Goal: Task Accomplishment & Management: Complete application form

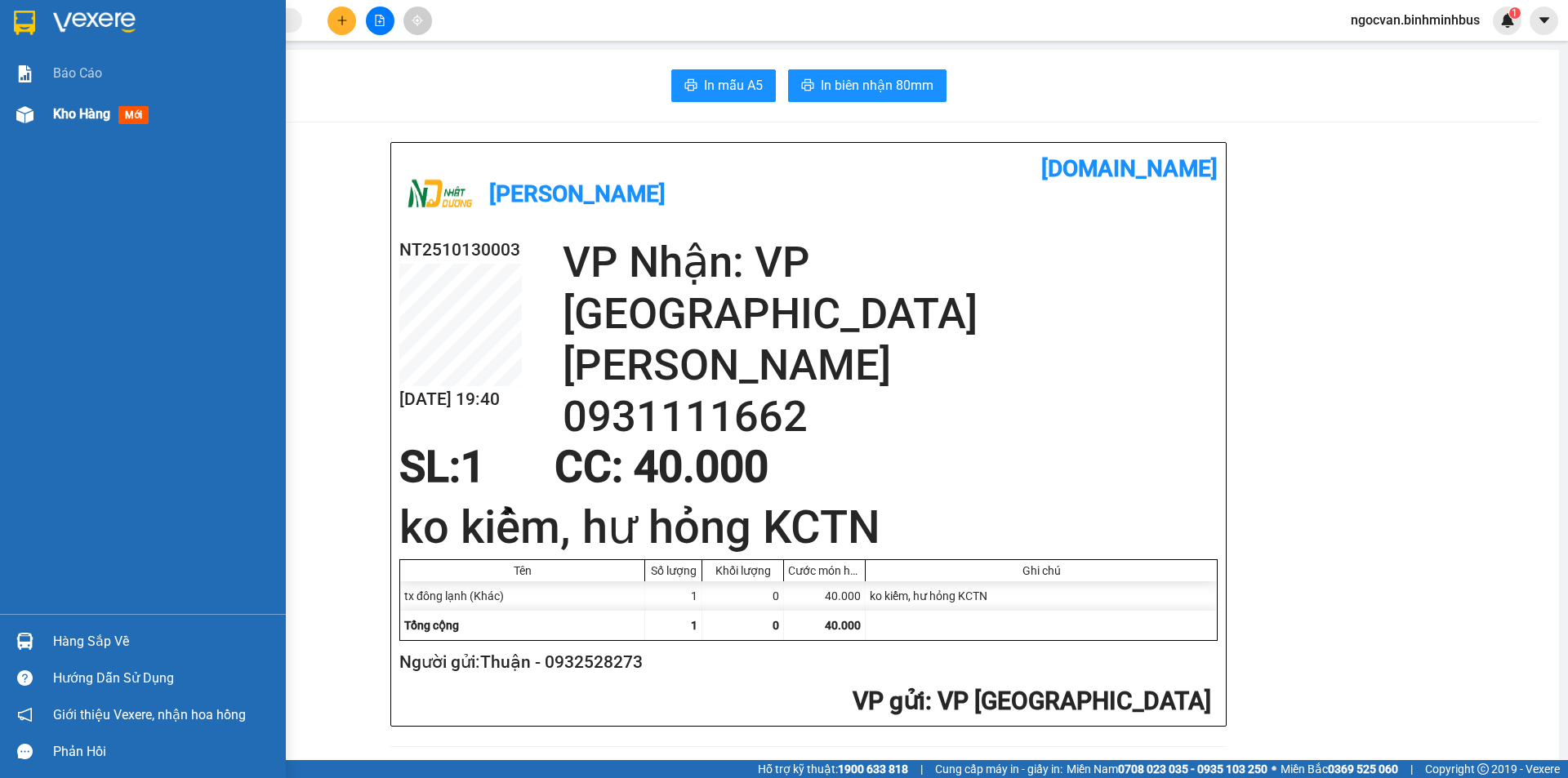
click at [64, 106] on span "Kho hàng" at bounding box center [82, 114] width 58 height 15
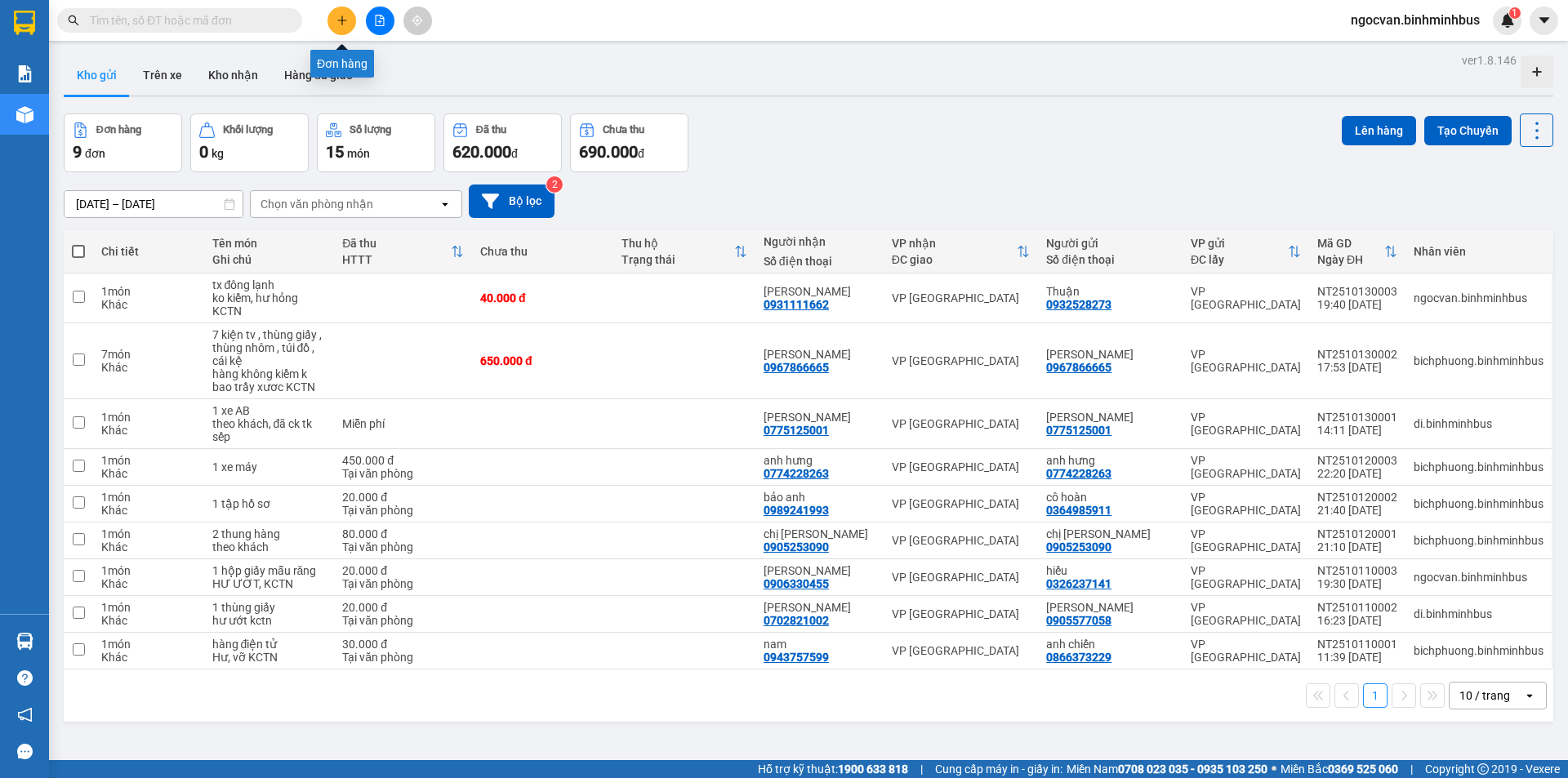
click at [342, 19] on icon "plus" at bounding box center [342, 20] width 11 height 11
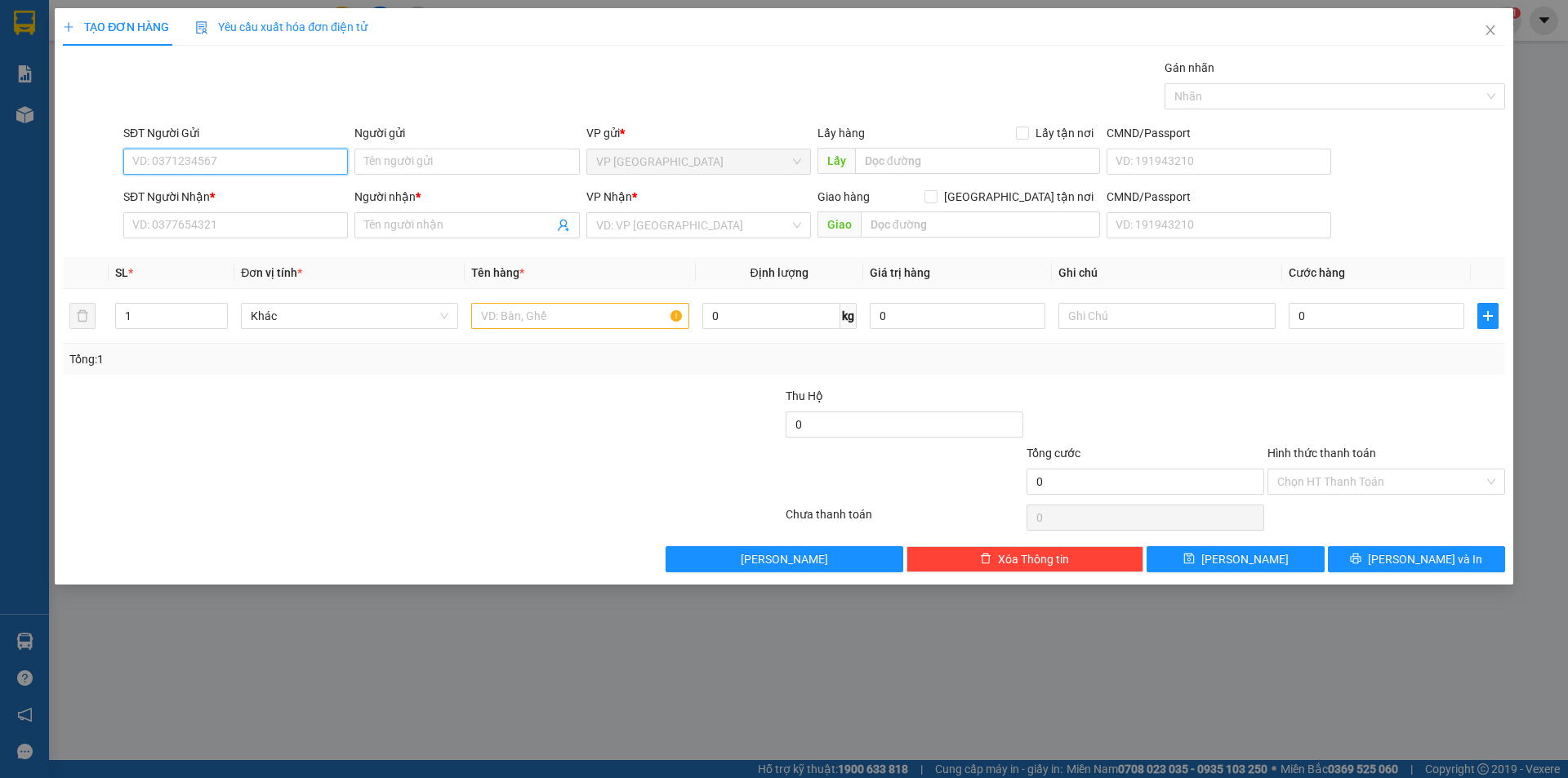
click at [239, 163] on input "SĐT Người Gửi" at bounding box center [236, 161] width 225 height 26
click at [195, 156] on input "SĐT Người Gửi" at bounding box center [236, 161] width 225 height 26
type input "0869185931"
click at [480, 166] on input "Người gửi" at bounding box center [467, 161] width 225 height 26
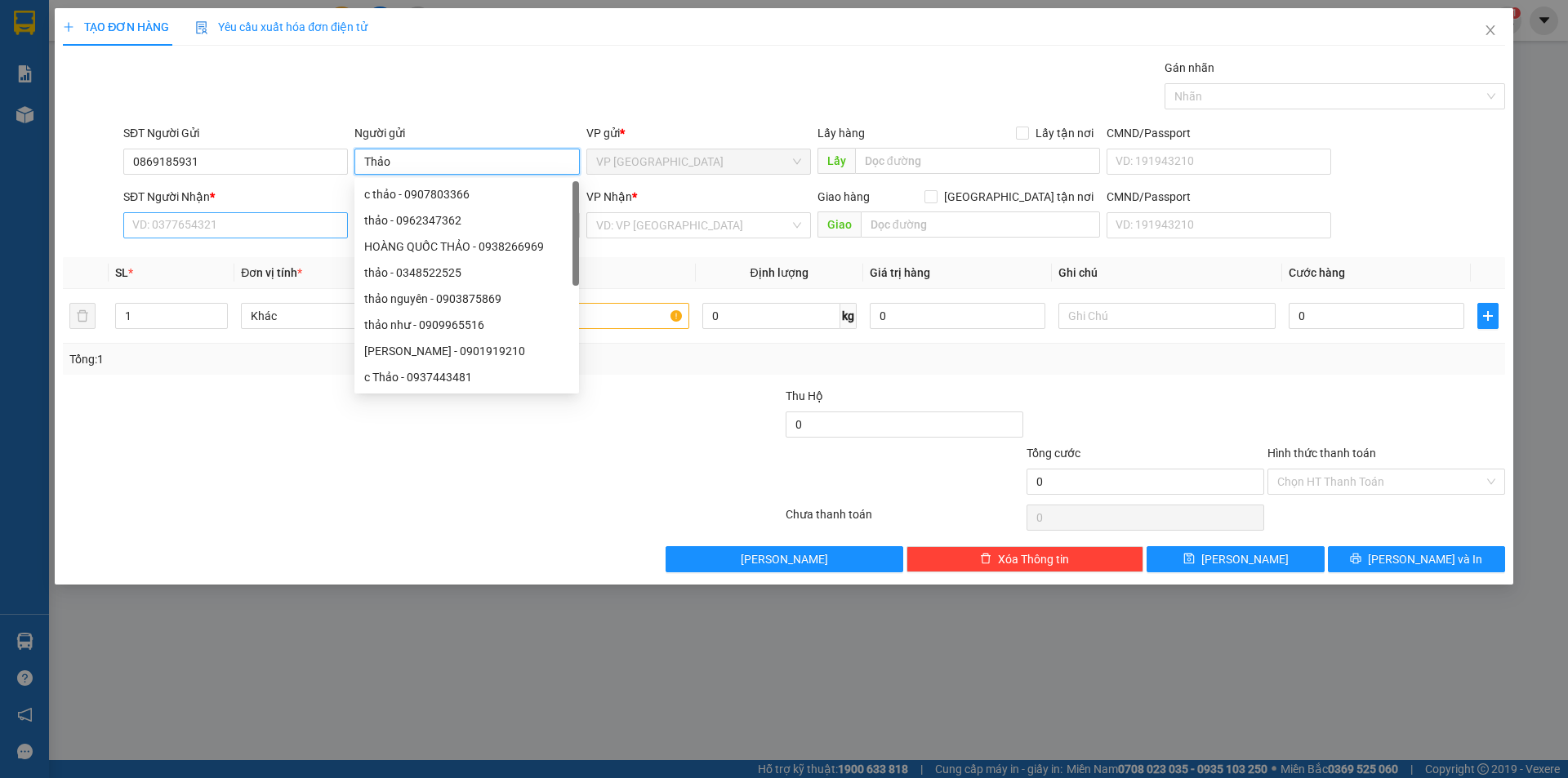
type input "Thảo"
click at [215, 220] on input "SĐT Người Nhận *" at bounding box center [236, 225] width 225 height 26
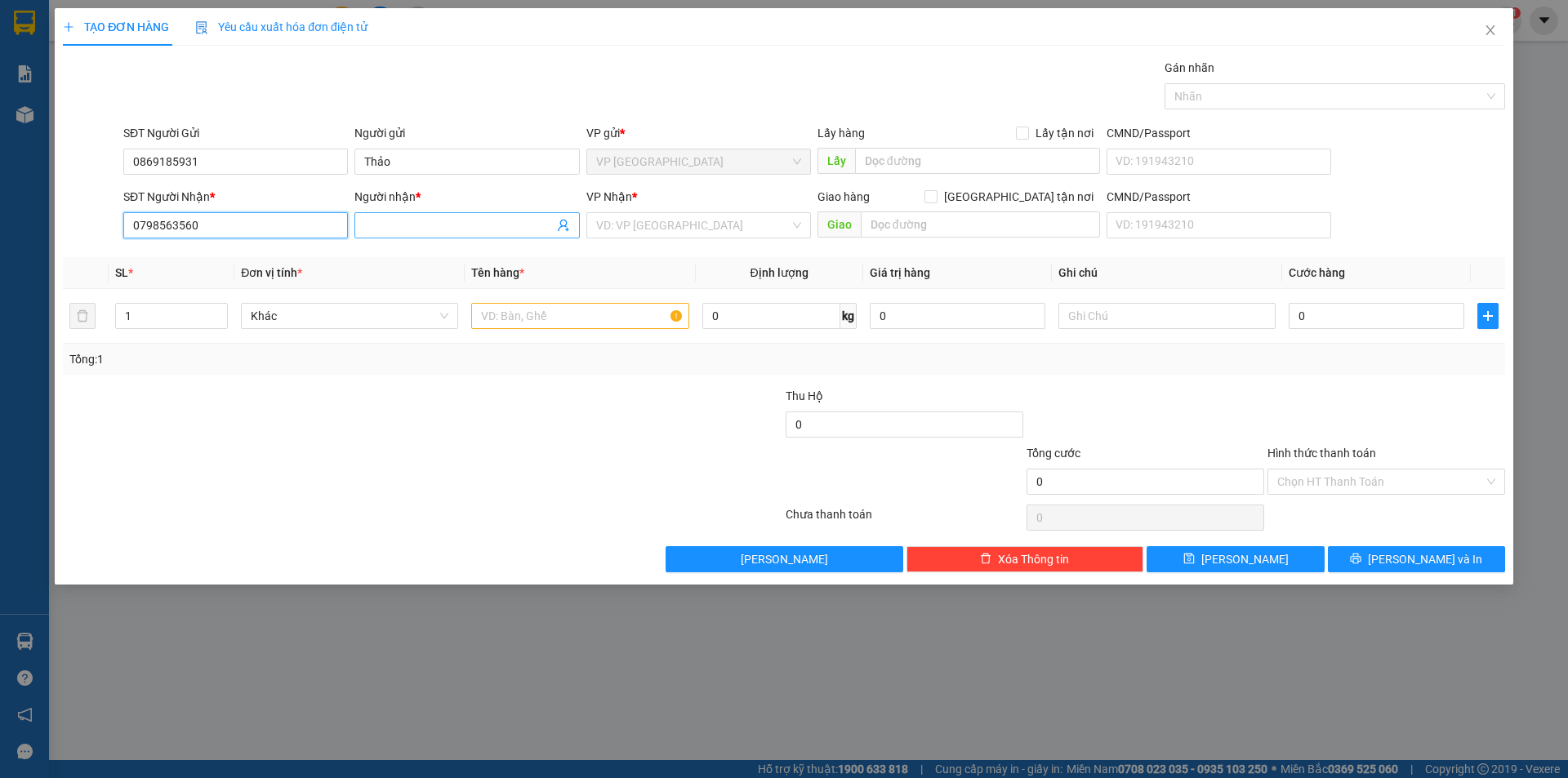
type input "0798563560"
click at [372, 221] on input "Người nhận *" at bounding box center [458, 225] width 189 height 18
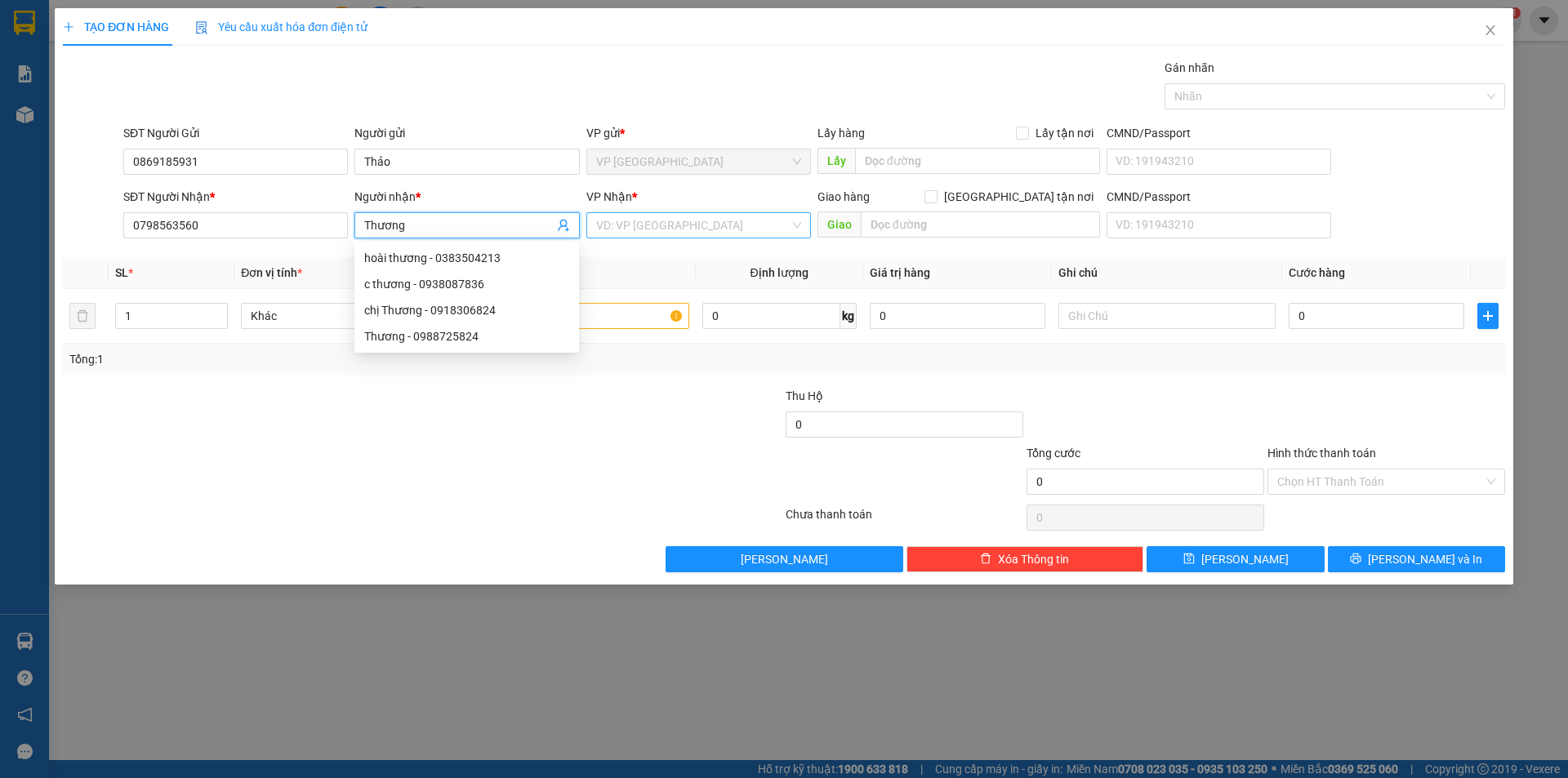
type input "Thương"
click at [663, 215] on input "search" at bounding box center [692, 225] width 193 height 25
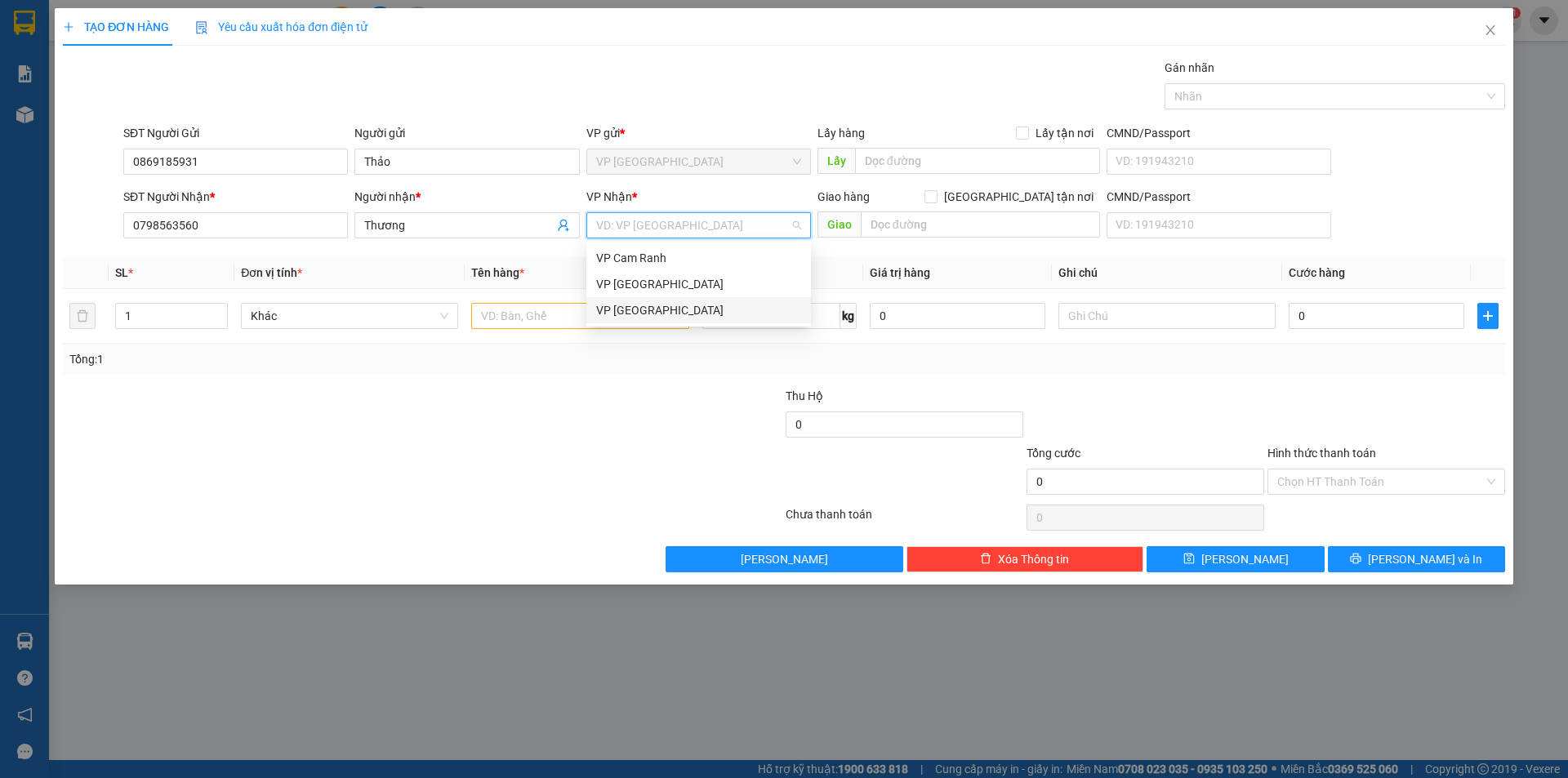
click at [665, 318] on div "VP [GEOGRAPHIC_DATA]" at bounding box center [698, 310] width 205 height 18
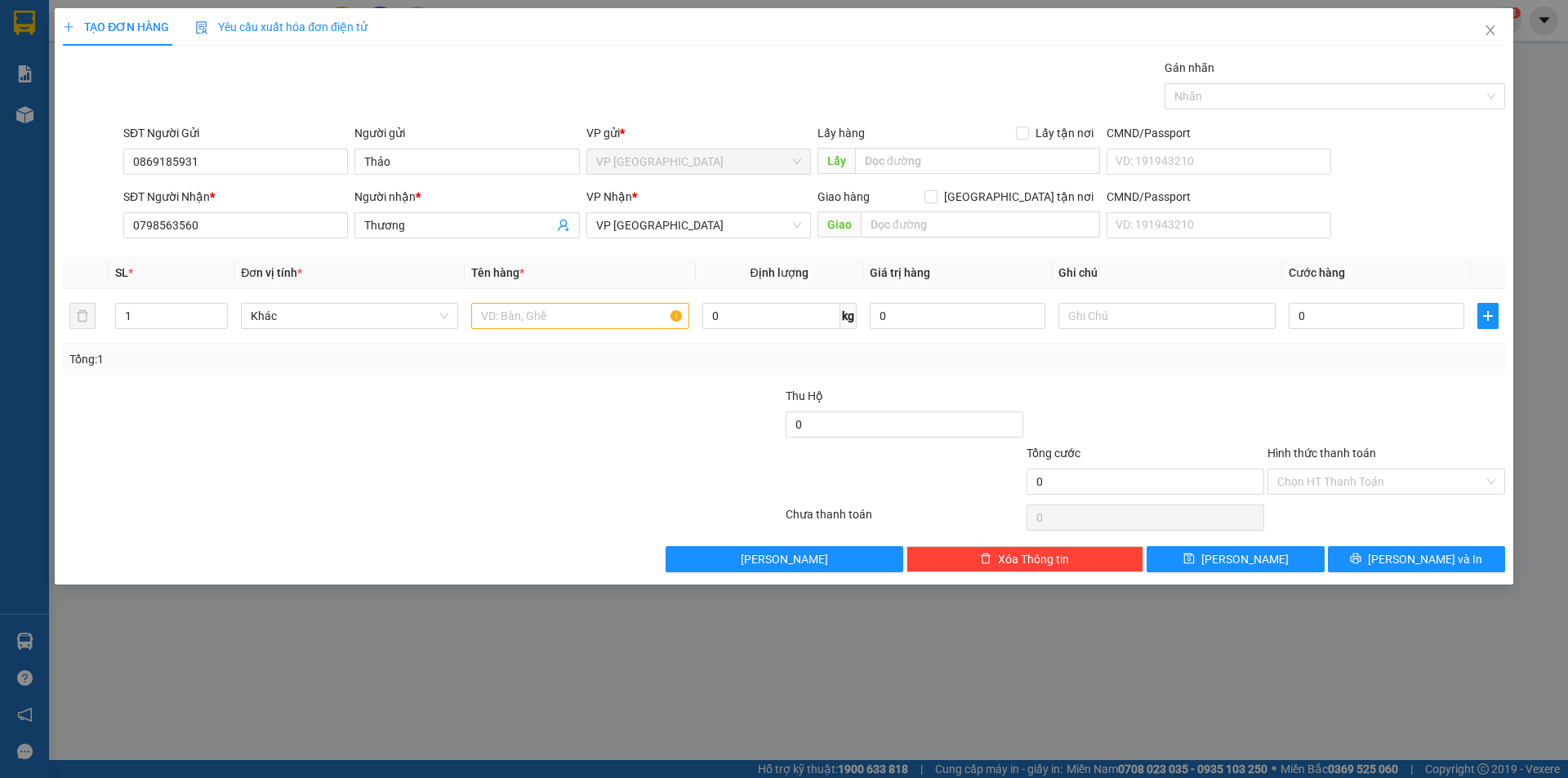
click at [359, 271] on th "Đơn vị tính *" at bounding box center [349, 273] width 230 height 32
click at [509, 317] on input "text" at bounding box center [579, 316] width 217 height 26
type input "lồng mèo"
drag, startPoint x: 1099, startPoint y: 321, endPoint x: 772, endPoint y: 301, distance: 327.6
click at [1099, 314] on input "text" at bounding box center [1166, 316] width 217 height 26
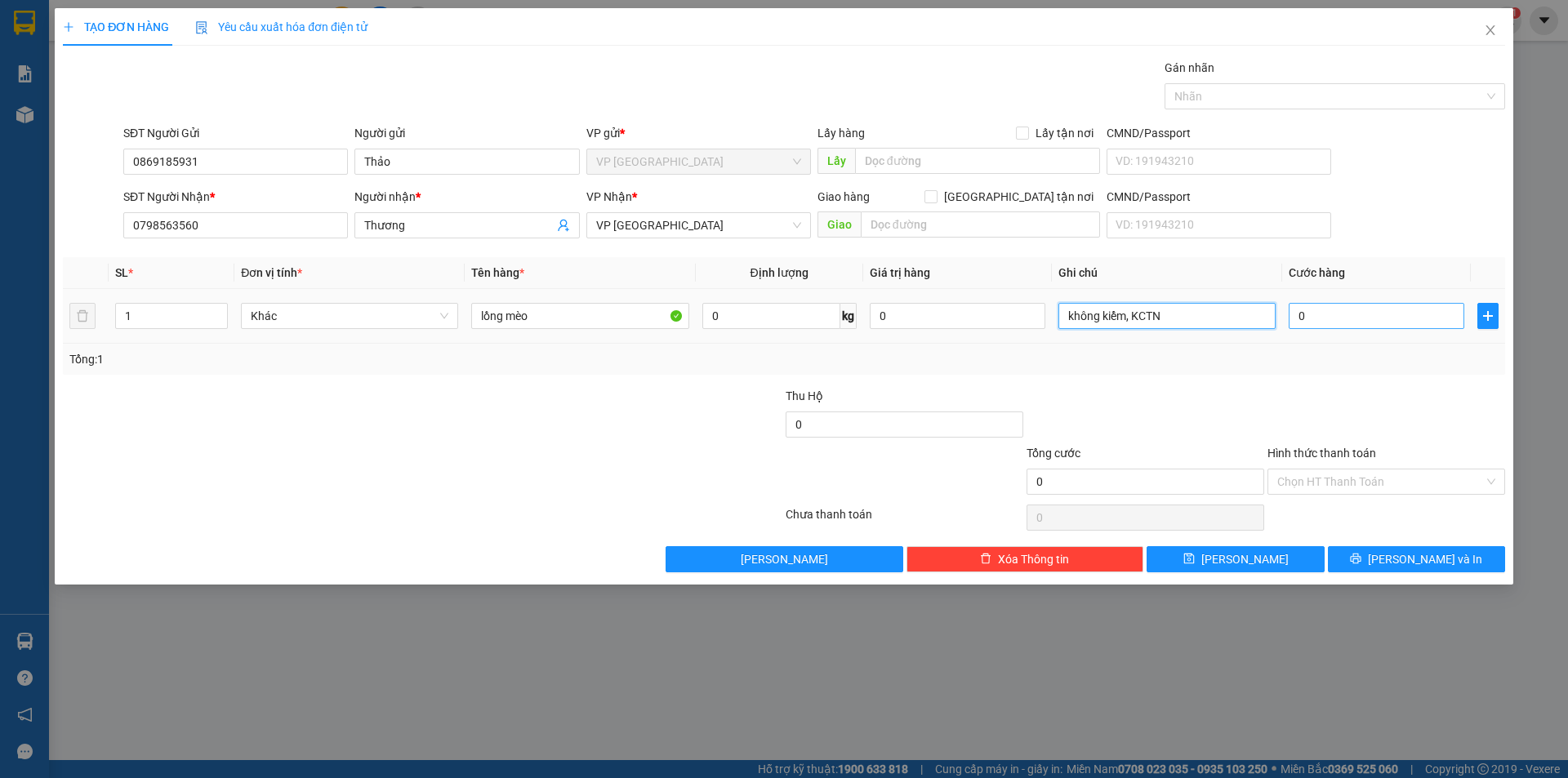
type input "không kiểm, KCTN"
click at [1302, 317] on input "0" at bounding box center [1376, 316] width 176 height 26
type input "08"
type input "8"
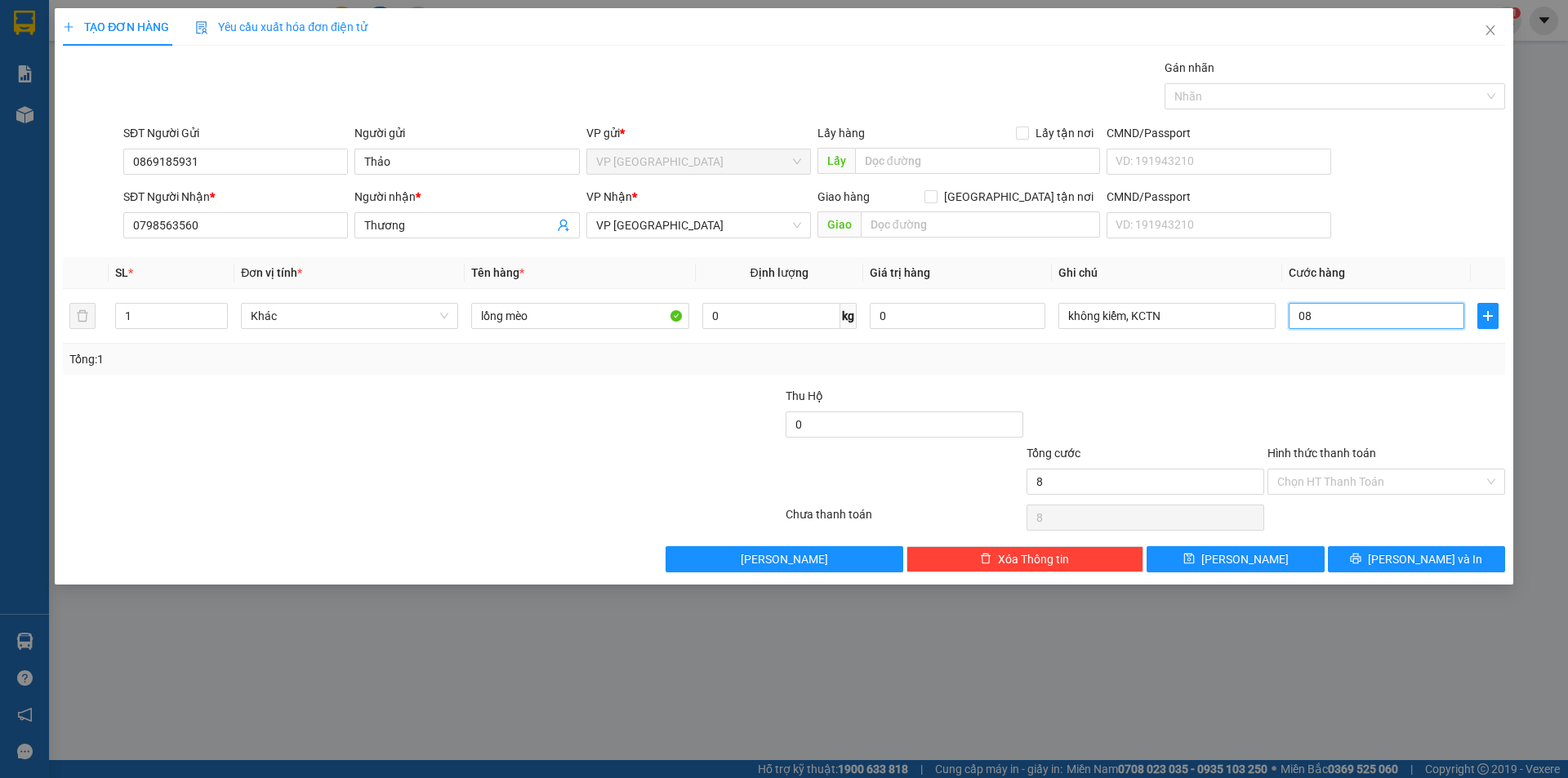
type input "0"
type input "80"
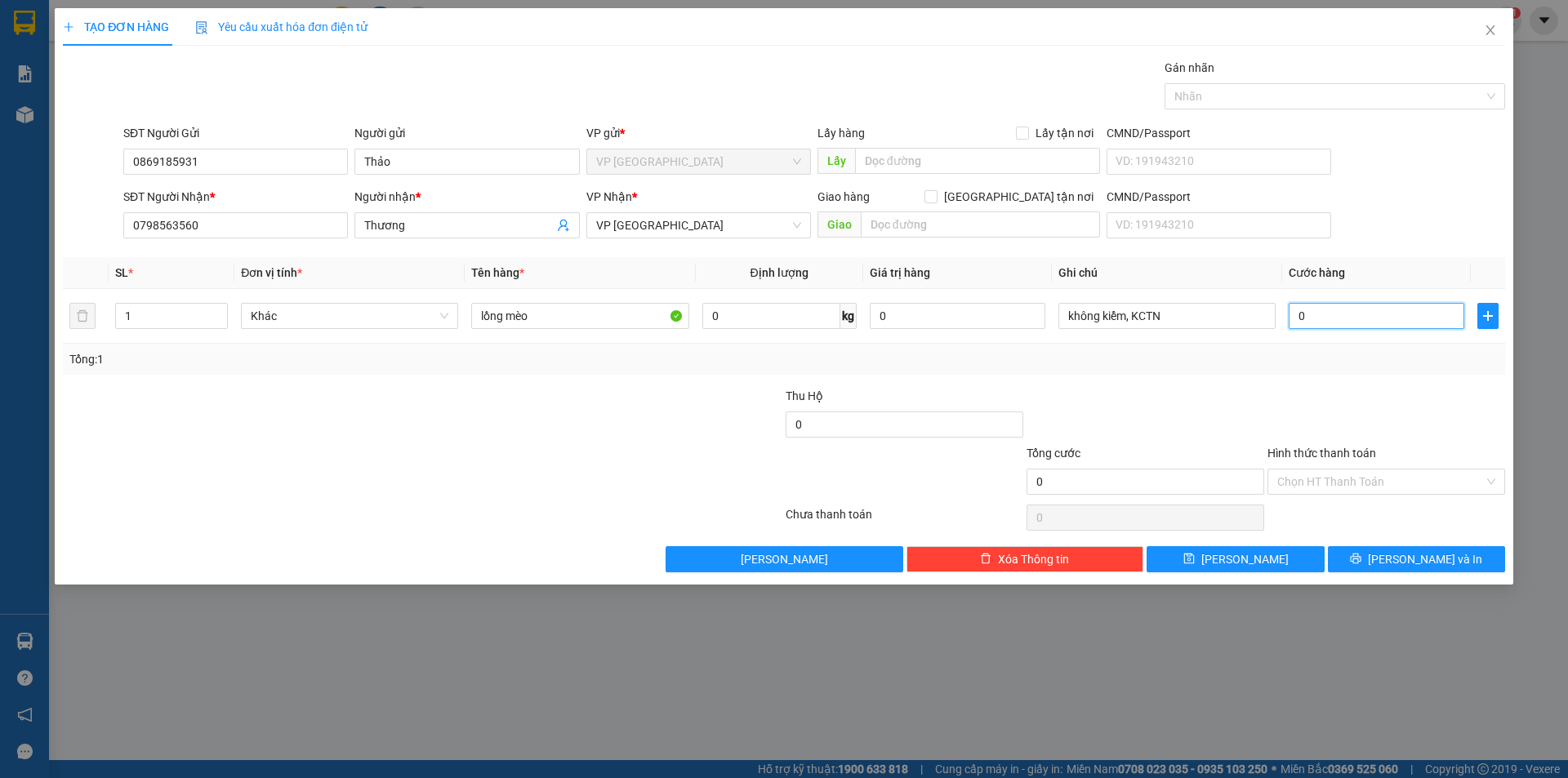
type input "80"
click at [1372, 327] on input "80" at bounding box center [1376, 316] width 176 height 26
type input "800"
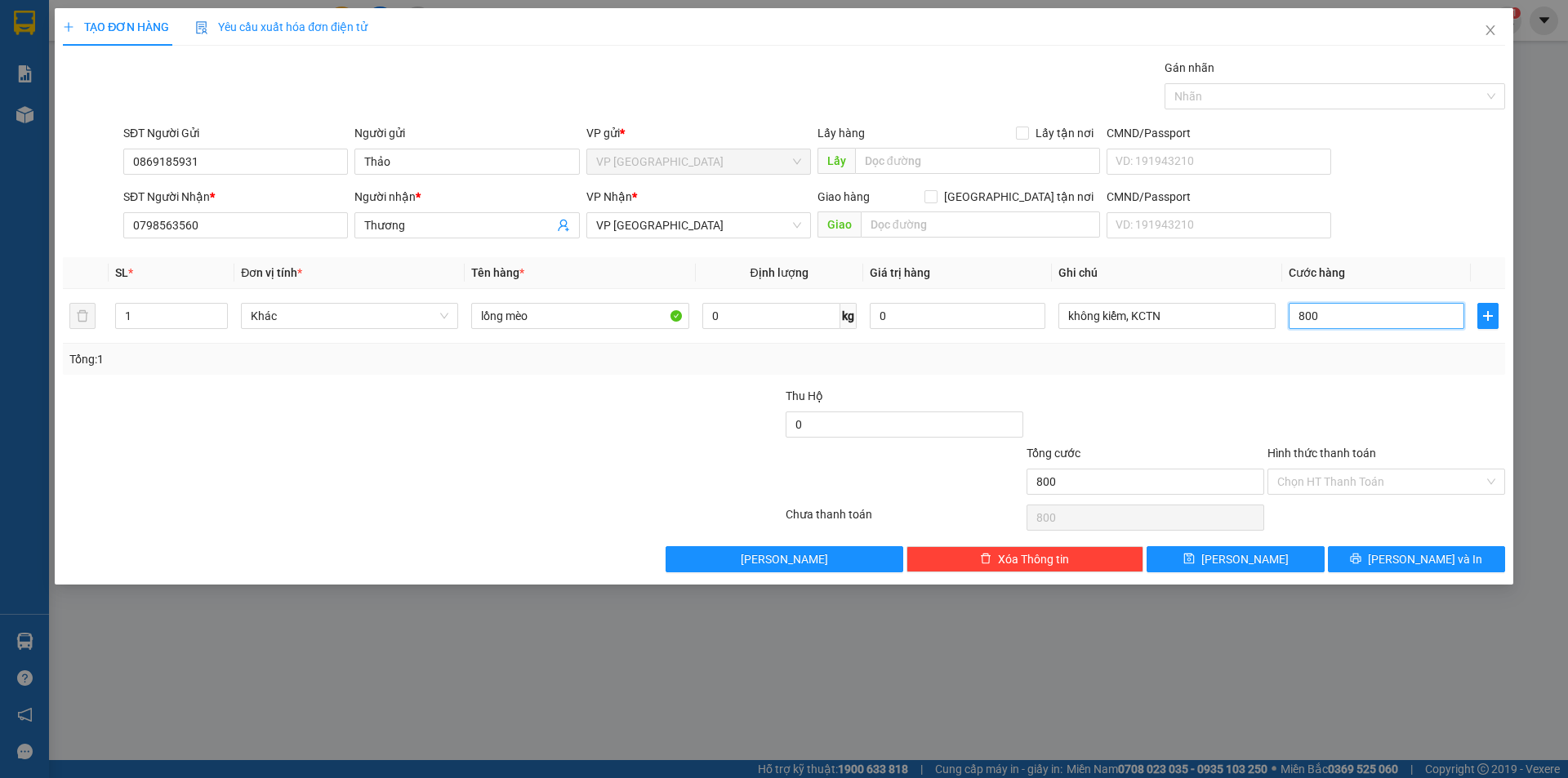
type input "8.000"
type input "80.000"
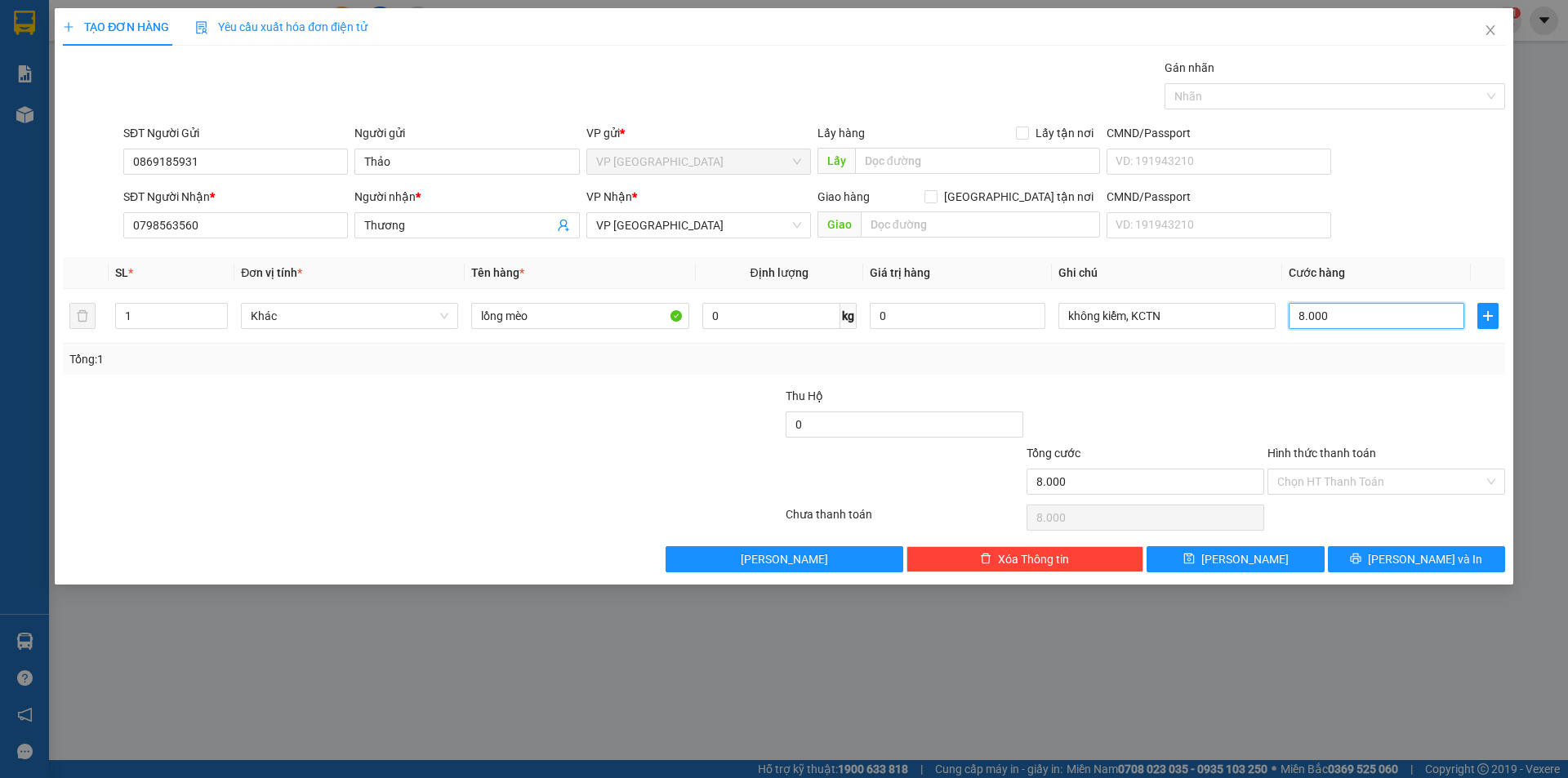
type input "80.000"
click at [1126, 377] on div "Transit Pickup Surcharge Ids Transit Deliver Surcharge Ids Transit Deliver Surc…" at bounding box center [784, 315] width 1442 height 513
click at [1331, 476] on input "Hình thức thanh toán" at bounding box center [1380, 481] width 207 height 25
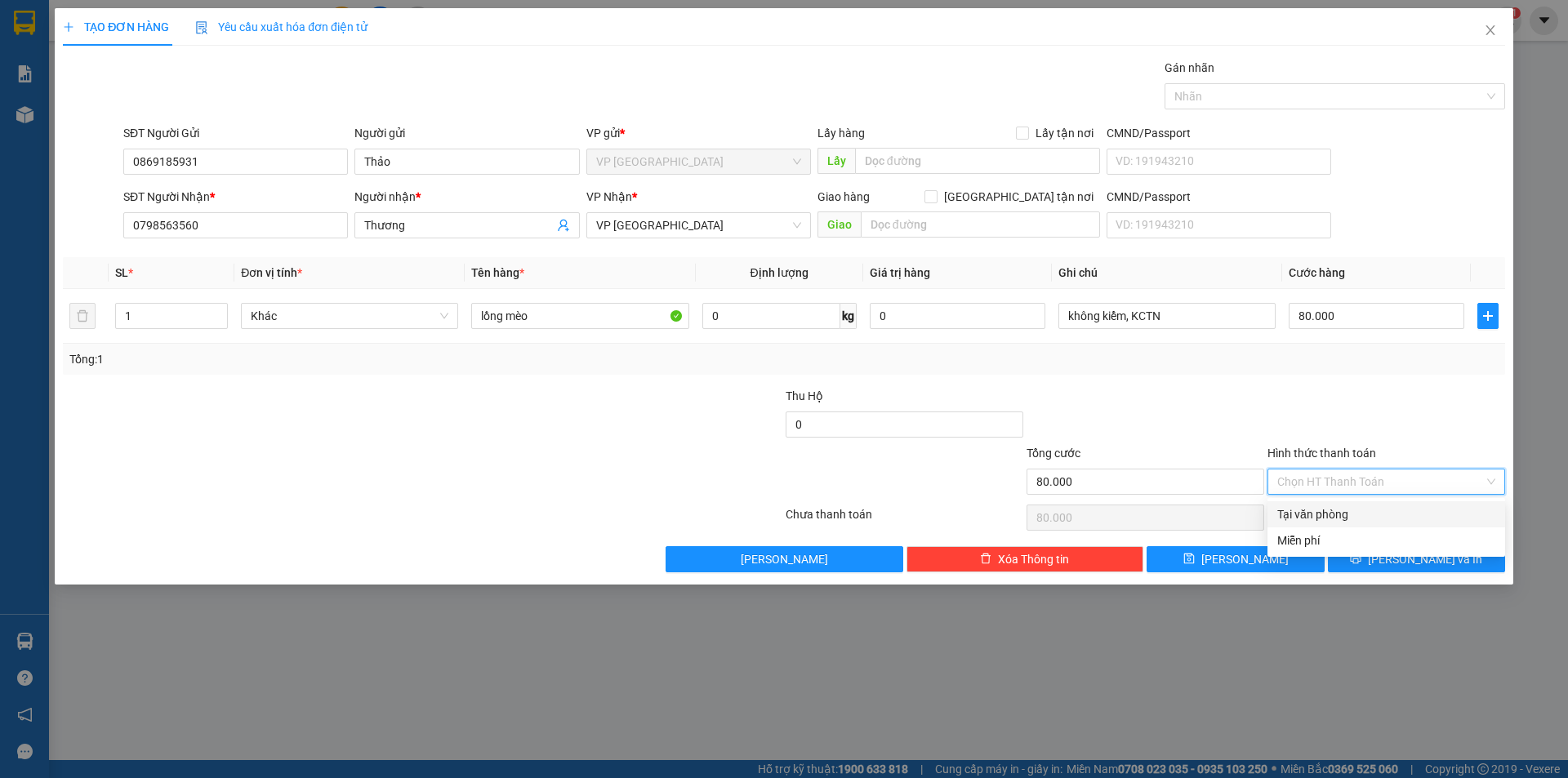
click at [1328, 518] on div "Tại văn phòng" at bounding box center [1386, 514] width 218 height 18
type input "0"
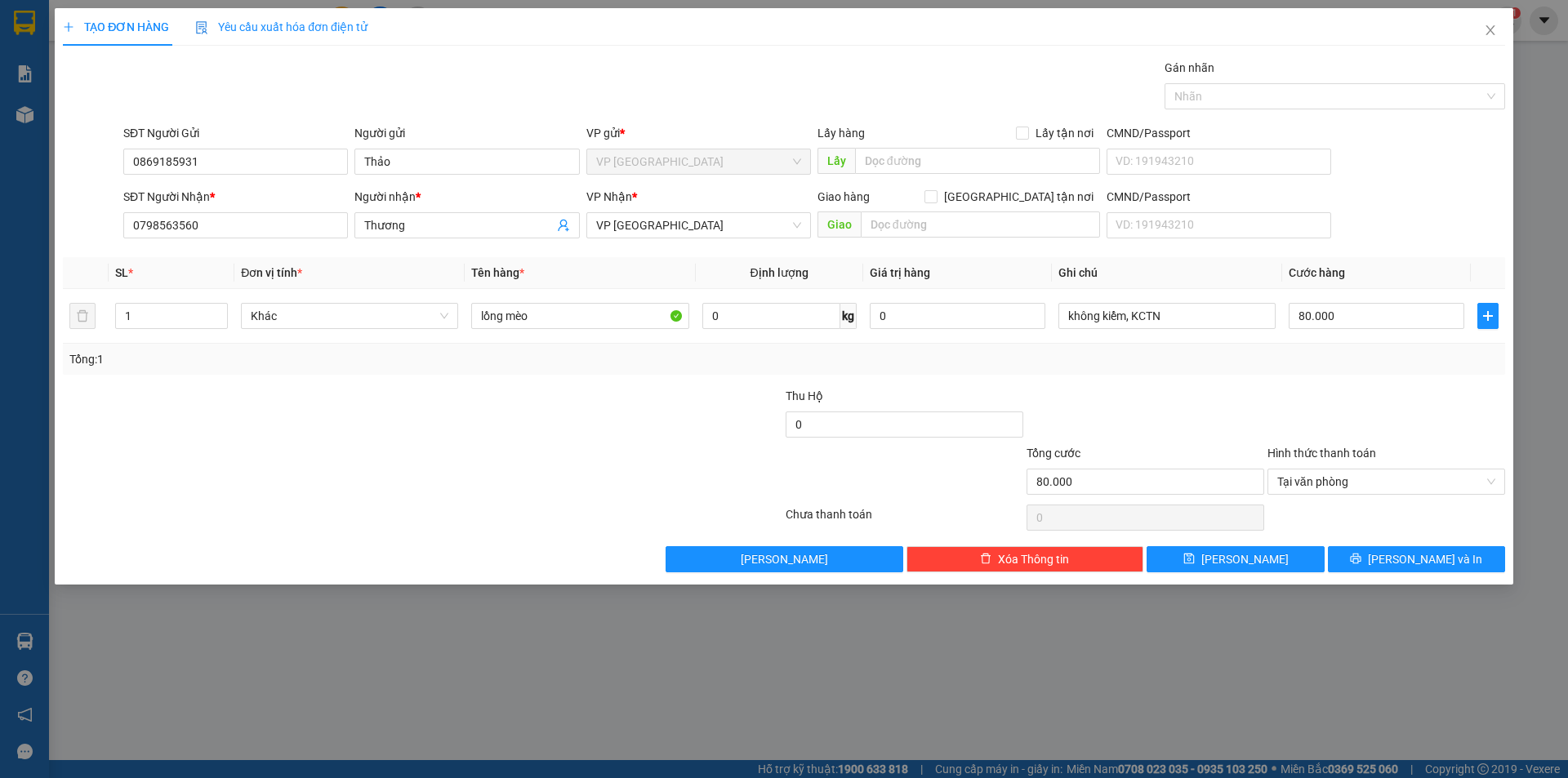
click at [1190, 405] on div at bounding box center [1145, 415] width 241 height 57
click at [1361, 562] on icon "printer" at bounding box center [1355, 558] width 11 height 11
